Goal: Find specific page/section: Find specific page/section

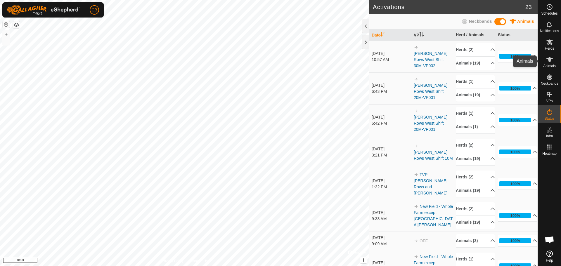
click at [549, 59] on icon at bounding box center [549, 59] width 6 height 5
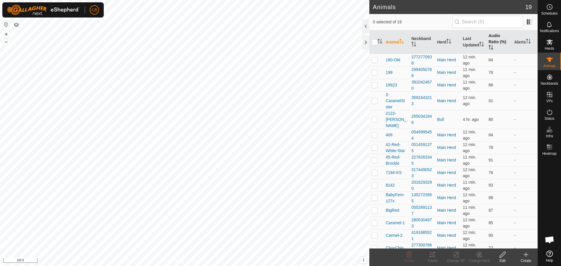
click at [498, 40] on th "Audio Ratio (%)" at bounding box center [499, 42] width 26 height 24
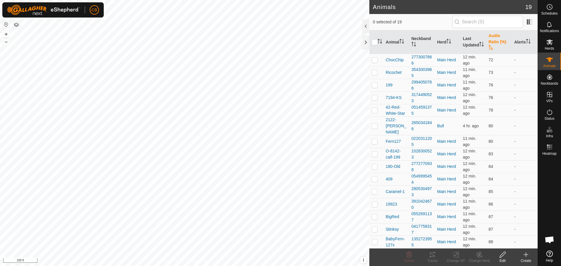
click at [498, 40] on th "Audio Ratio (%)" at bounding box center [499, 42] width 26 height 24
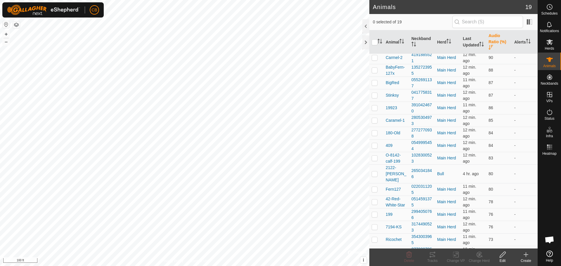
scroll to position [50, 0]
